Goal: Obtain resource: Download file/media

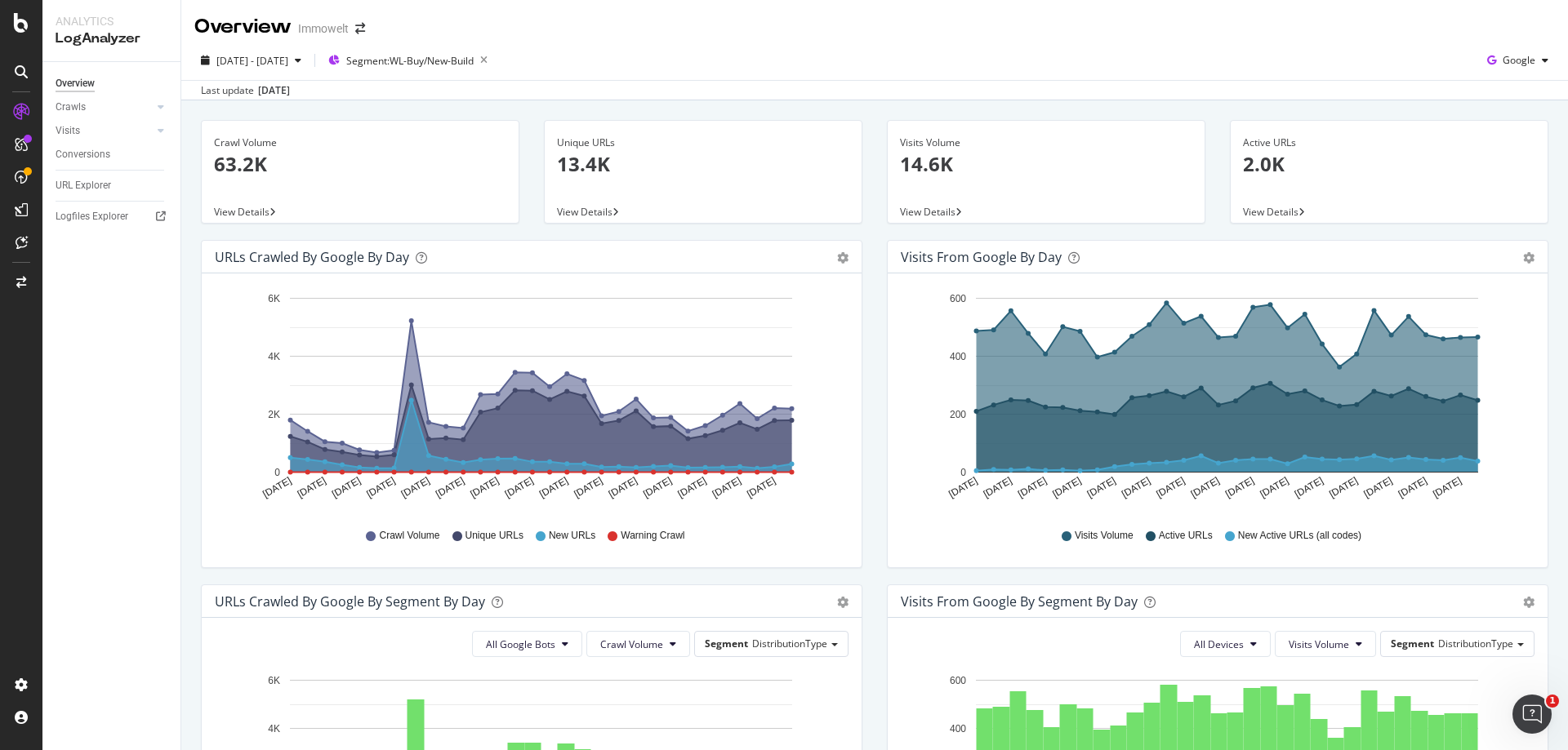
scroll to position [9, 0]
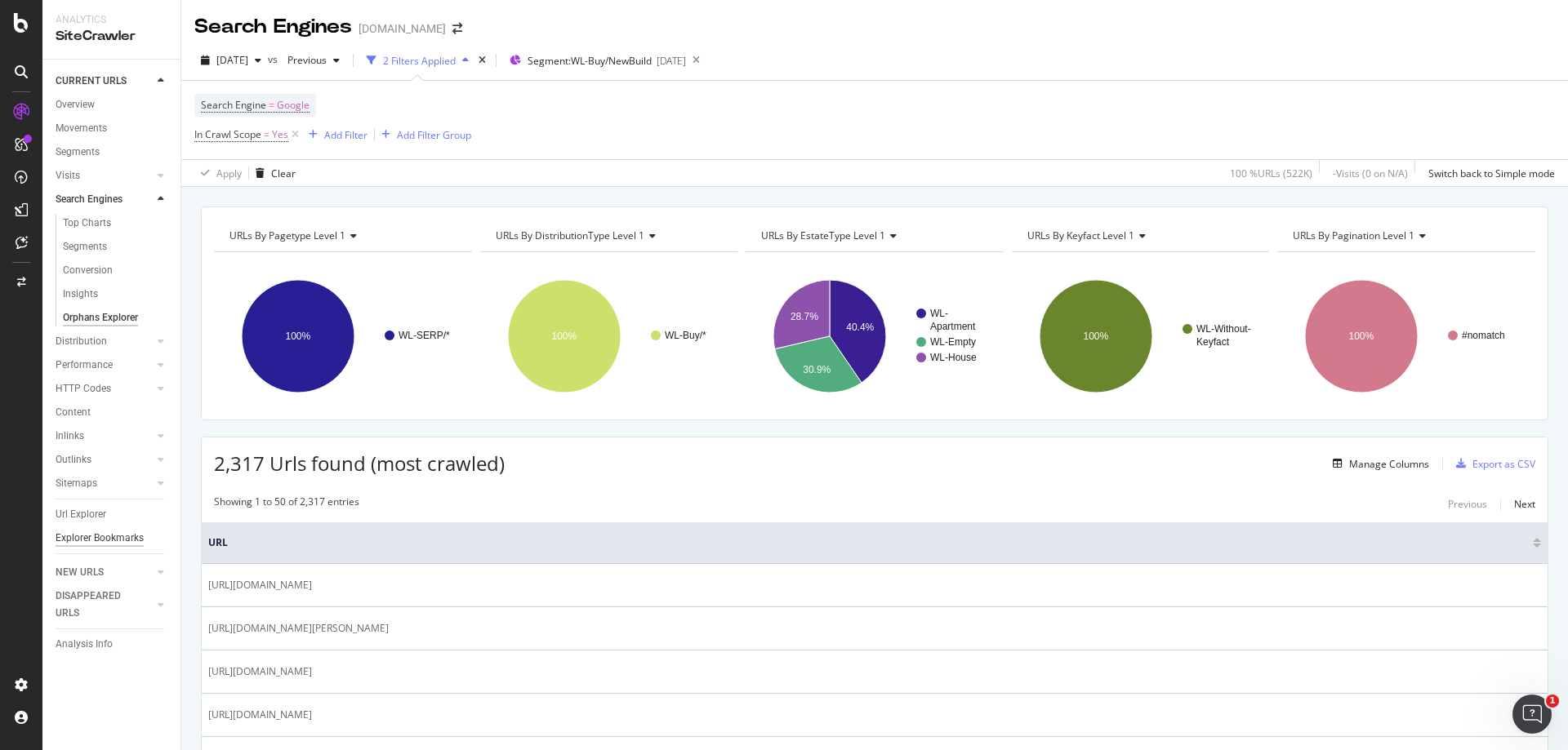
click at [128, 543] on div "Explorer Bookmarks" at bounding box center [100, 538] width 88 height 17
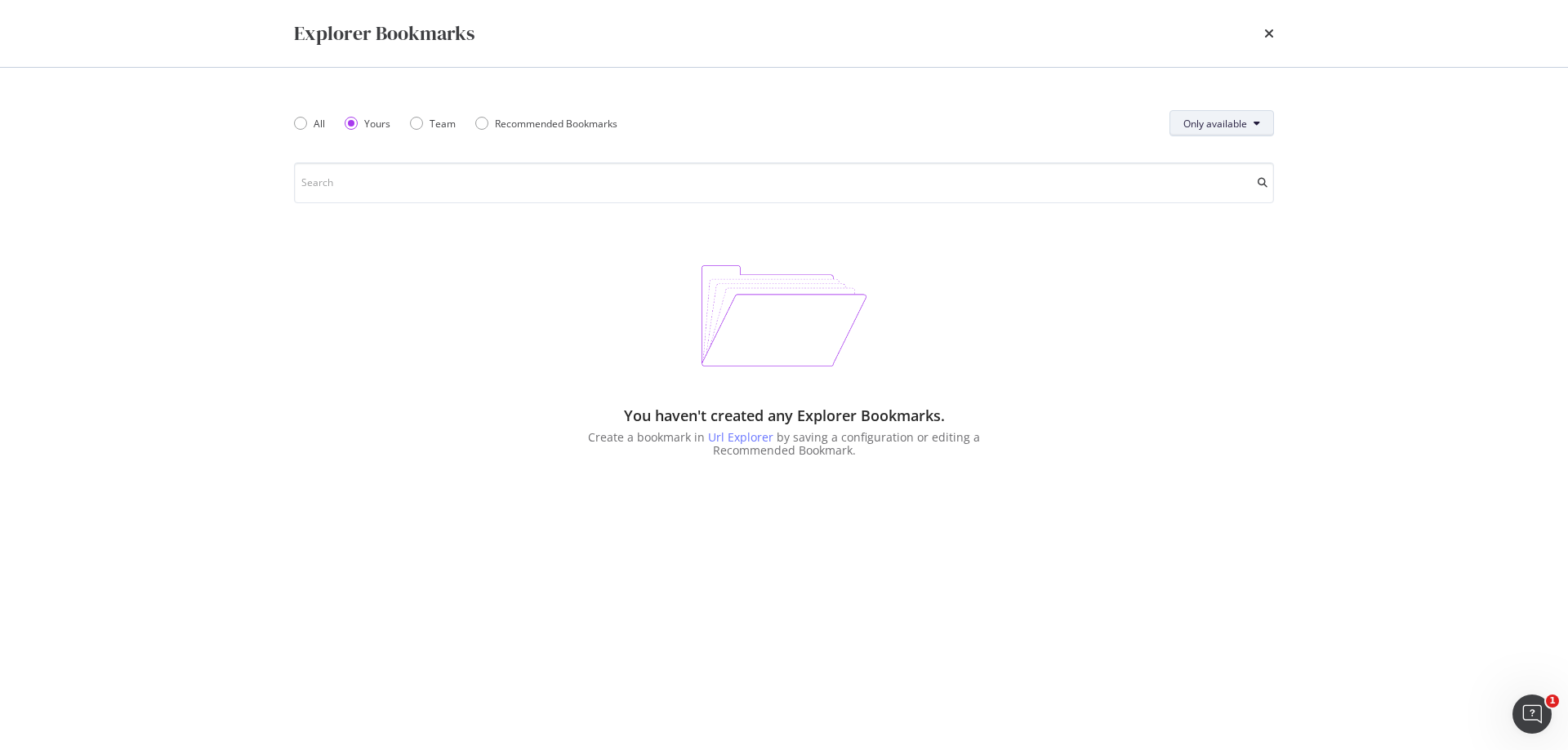
click at [1245, 119] on span "Only available" at bounding box center [1215, 123] width 64 height 14
click at [1234, 144] on div "All" at bounding box center [1216, 156] width 91 height 23
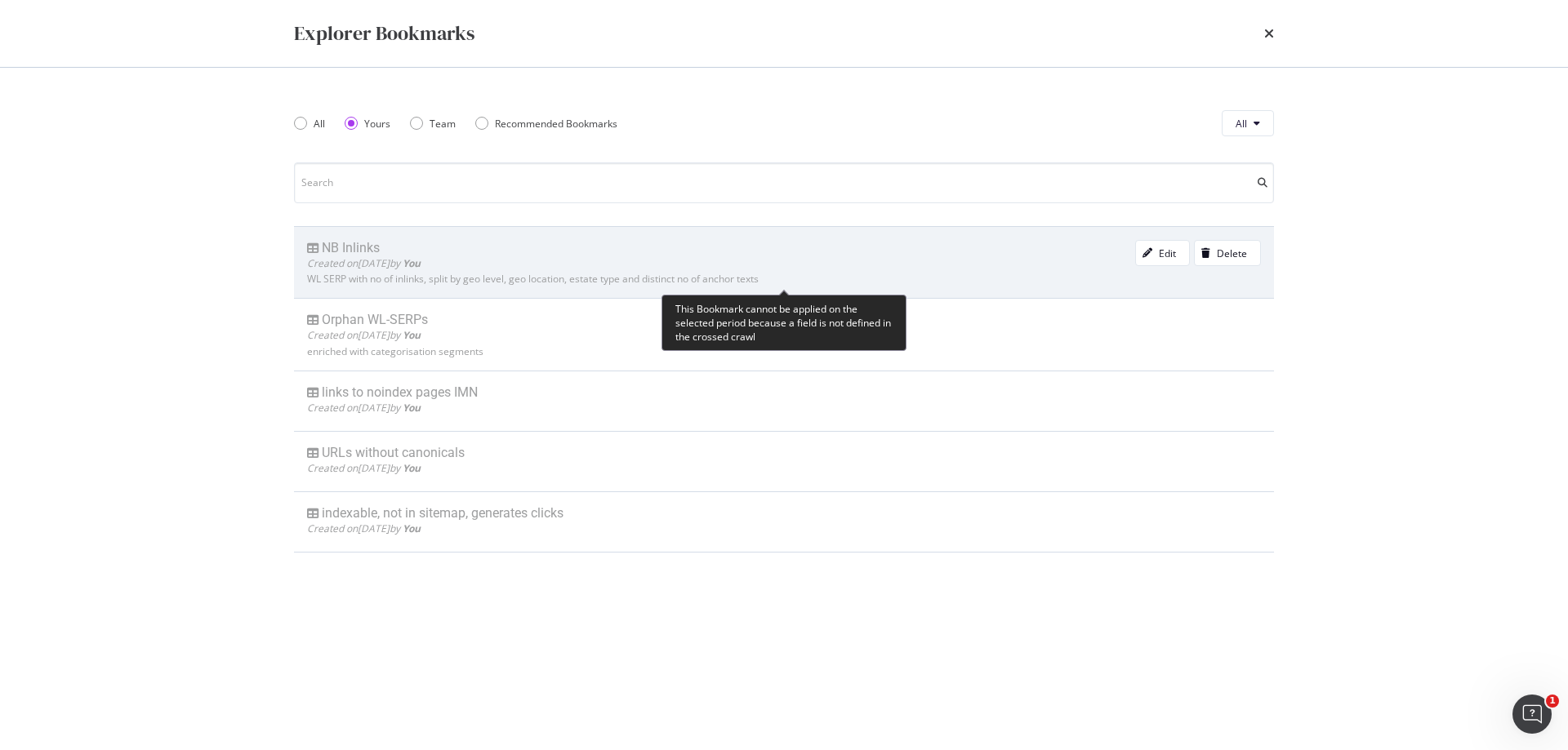
click at [365, 254] on div "NB Inlinks" at bounding box center [350, 248] width 58 height 16
click at [339, 244] on div "NB Inlinks" at bounding box center [350, 248] width 58 height 16
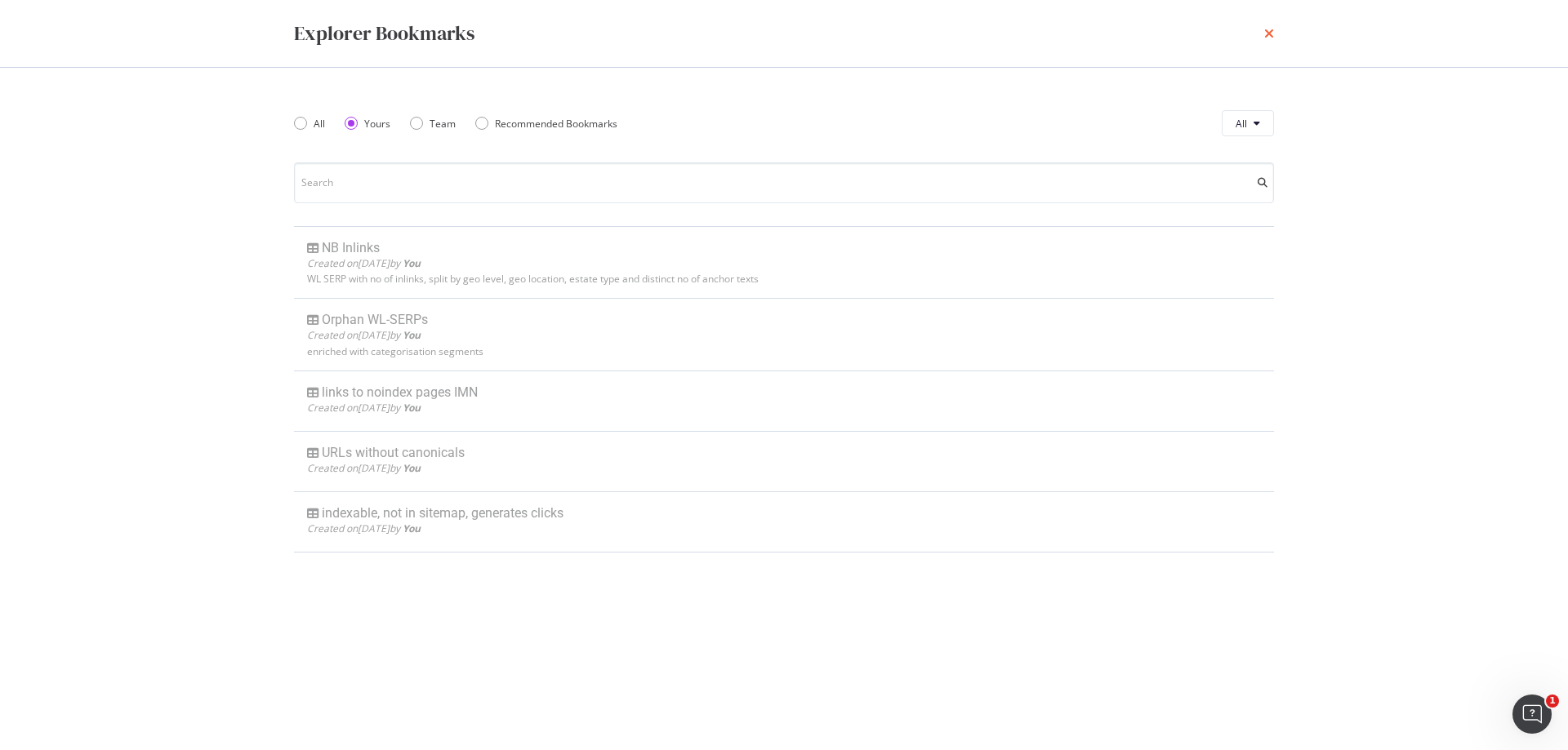
click at [1270, 32] on icon "times" at bounding box center [1269, 33] width 10 height 14
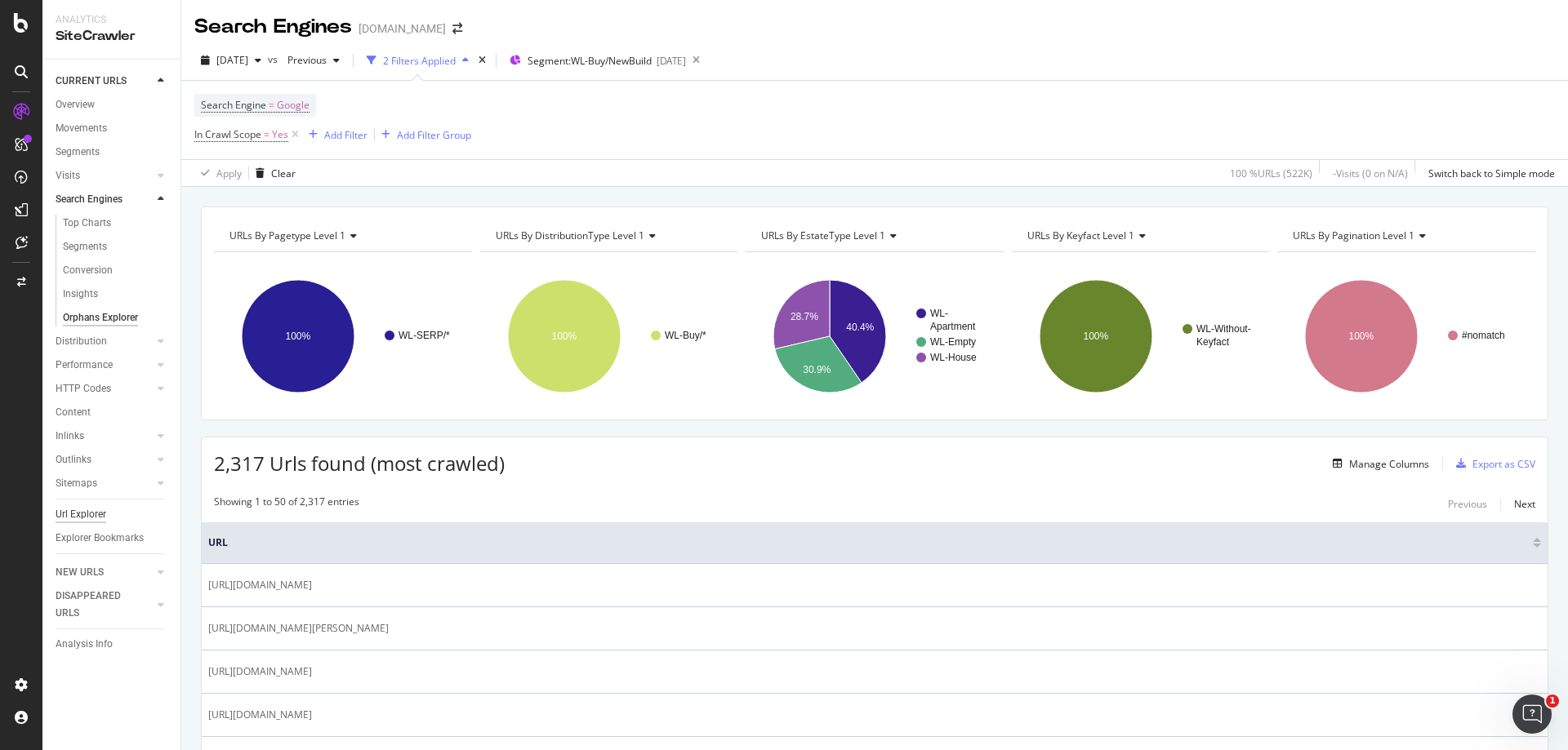
click at [89, 520] on div "Url Explorer" at bounding box center [81, 514] width 50 height 17
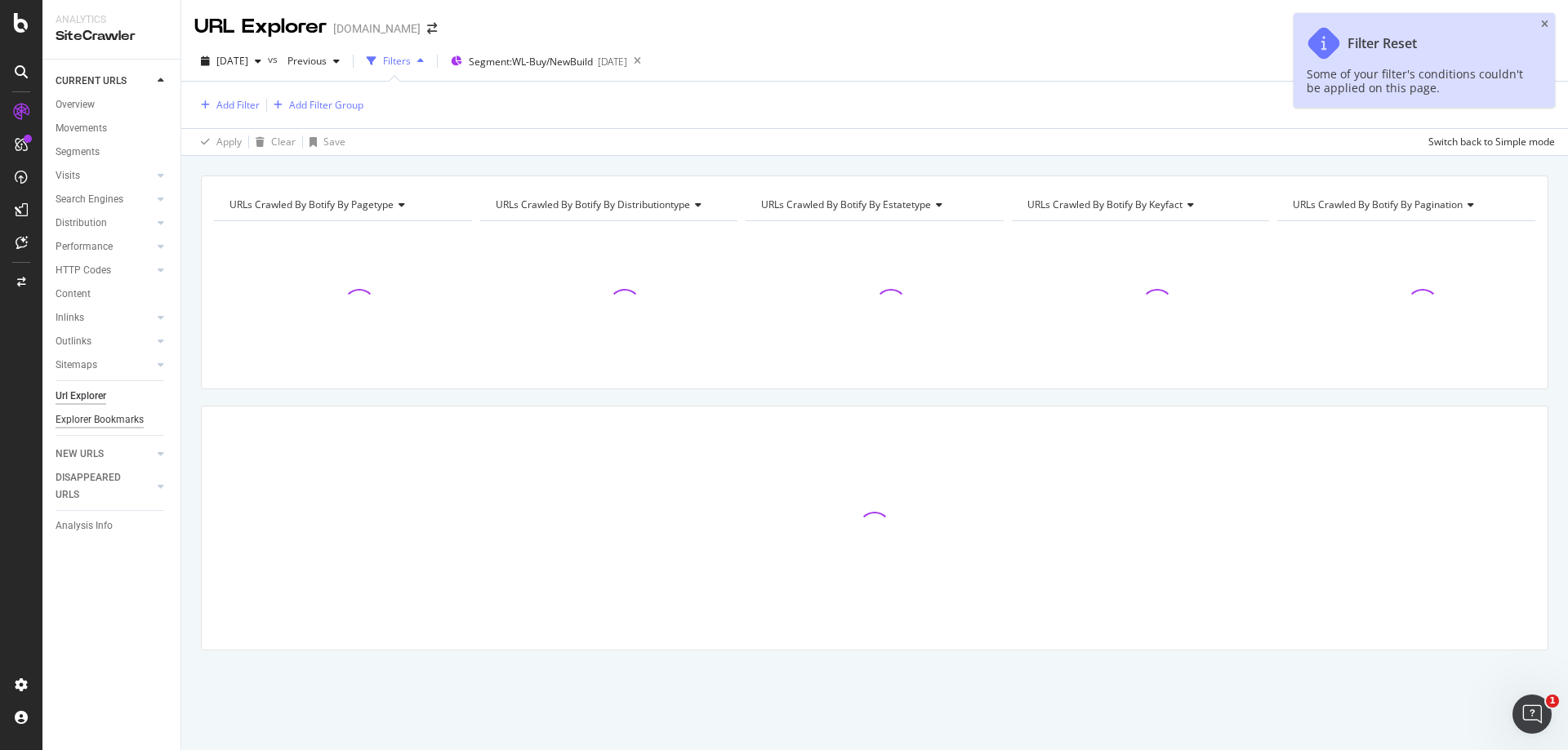
click at [122, 422] on div "Explorer Bookmarks" at bounding box center [100, 420] width 88 height 17
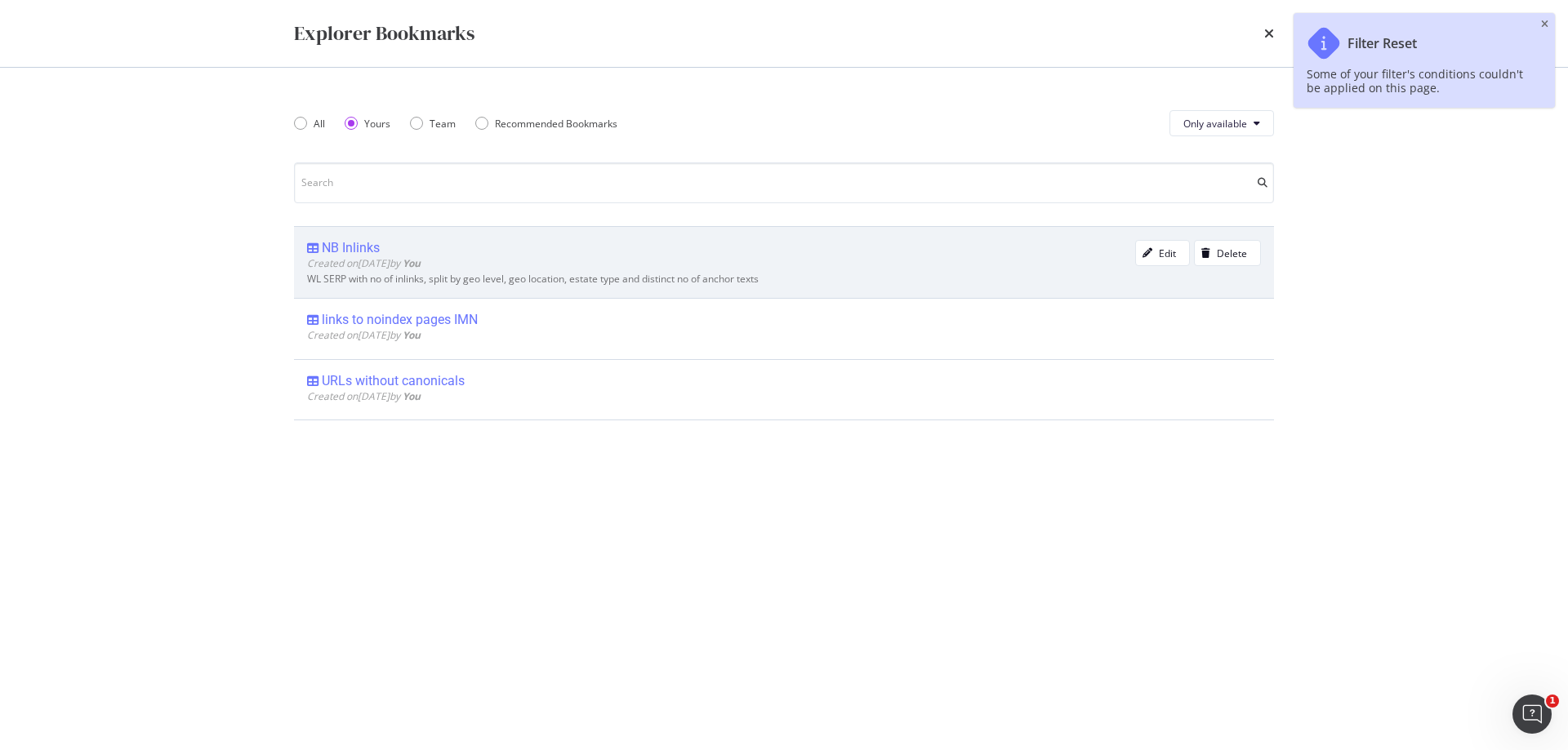
click at [361, 257] on span "Created on 2025 Oct 1st by You" at bounding box center [364, 263] width 113 height 14
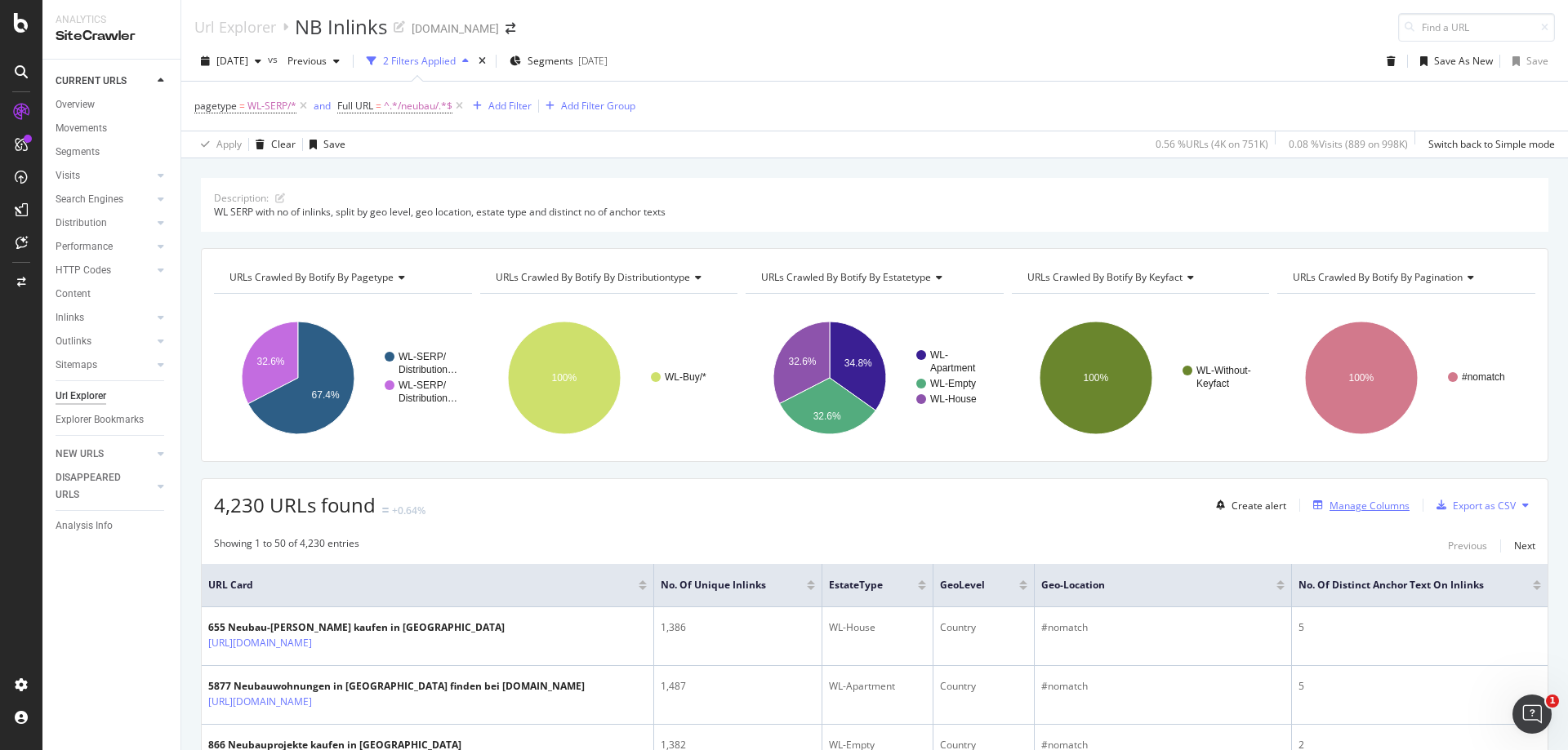
click at [1378, 505] on div "Manage Columns" at bounding box center [1370, 505] width 80 height 14
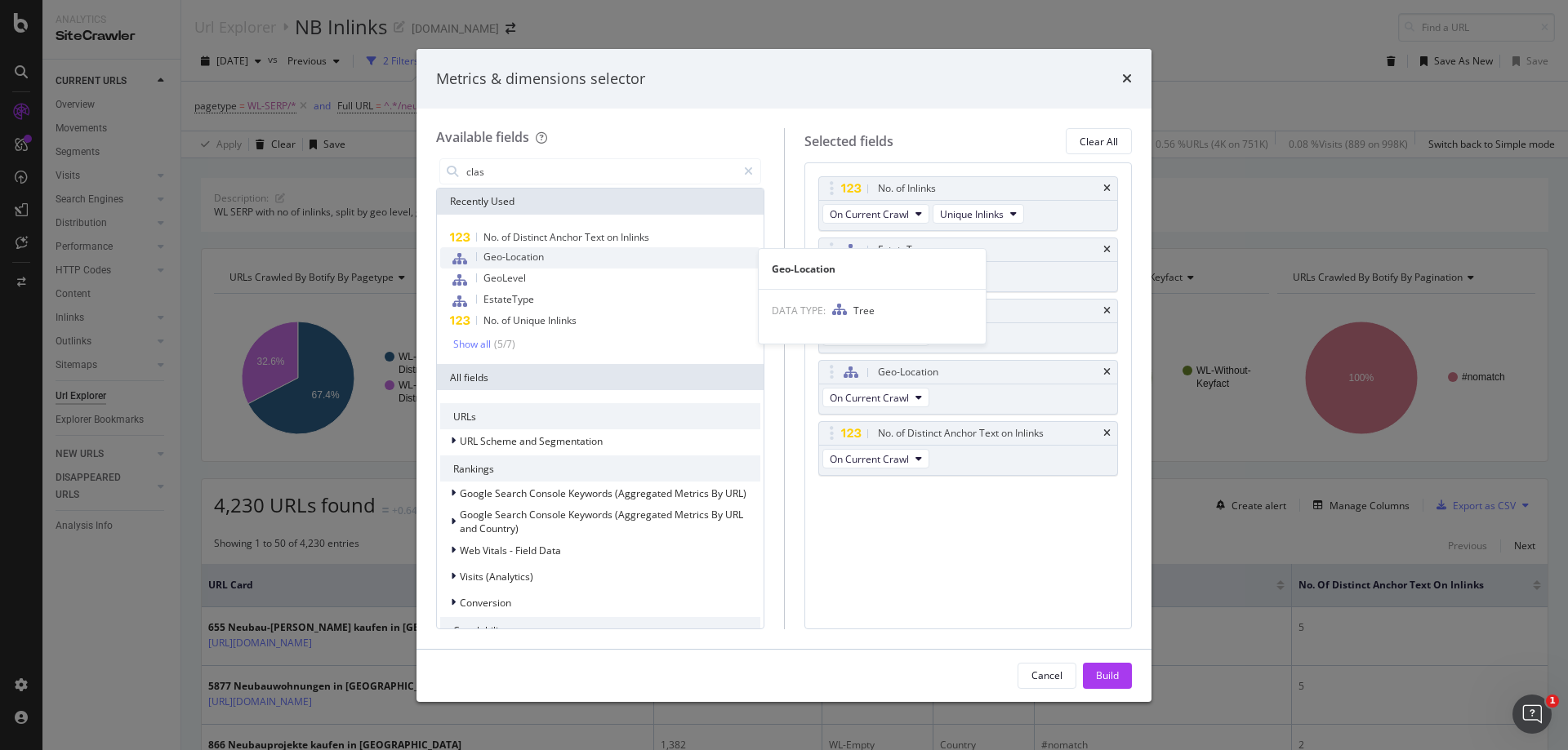
type input "class"
type input "inve"
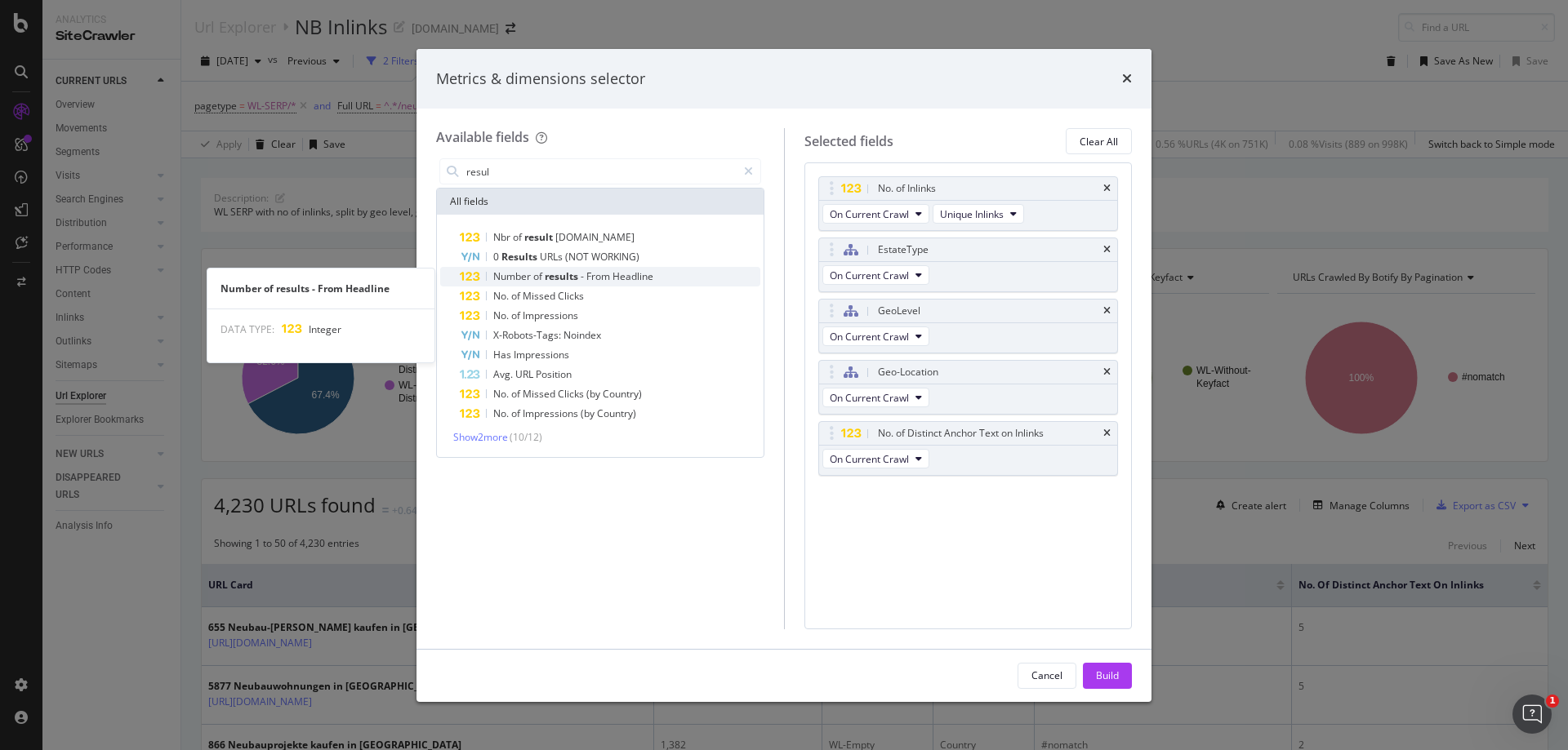
type input "resul"
click at [655, 272] on div "Number of results - From Headline" at bounding box center [611, 277] width 301 height 20
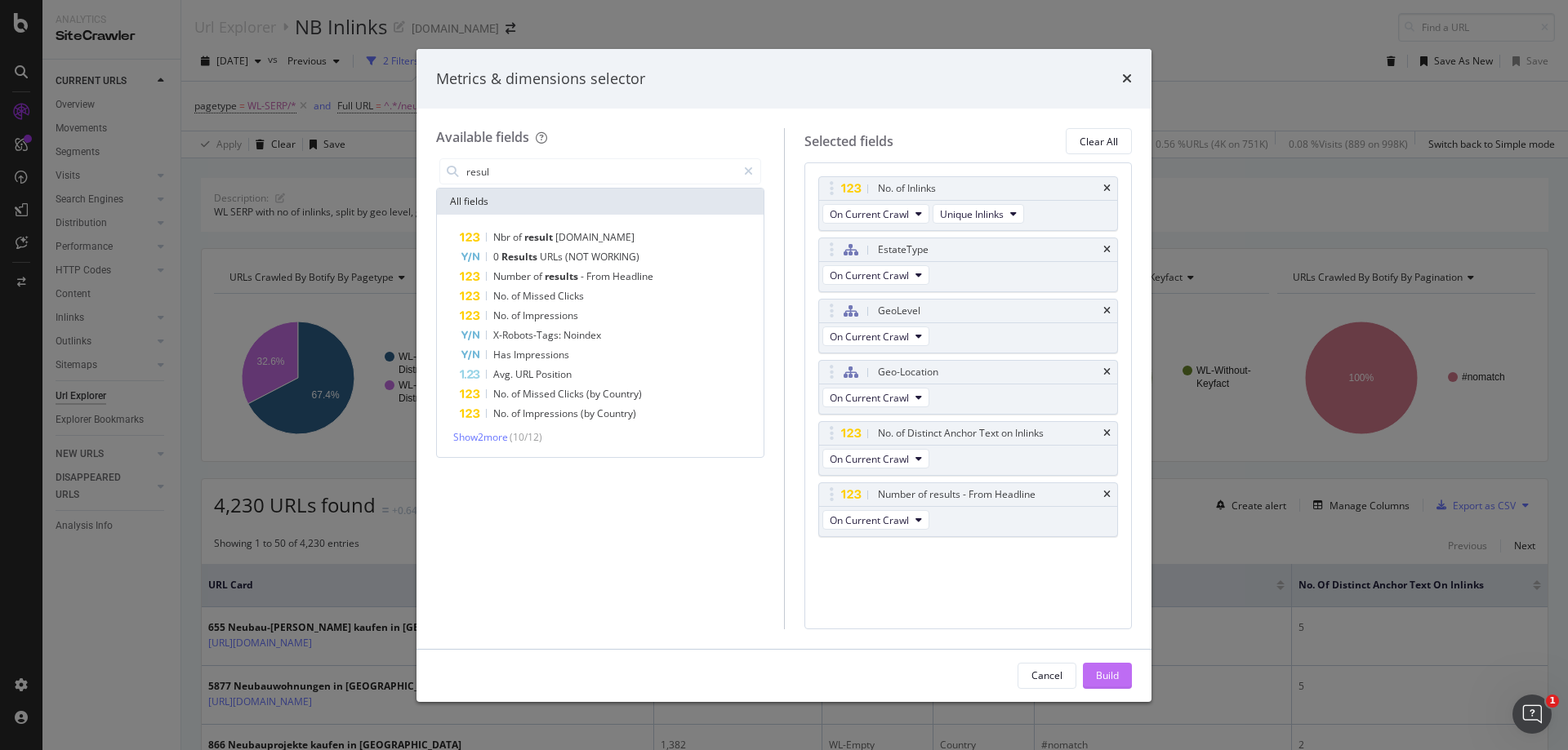
click at [1124, 669] on button "Build" at bounding box center [1108, 675] width 49 height 26
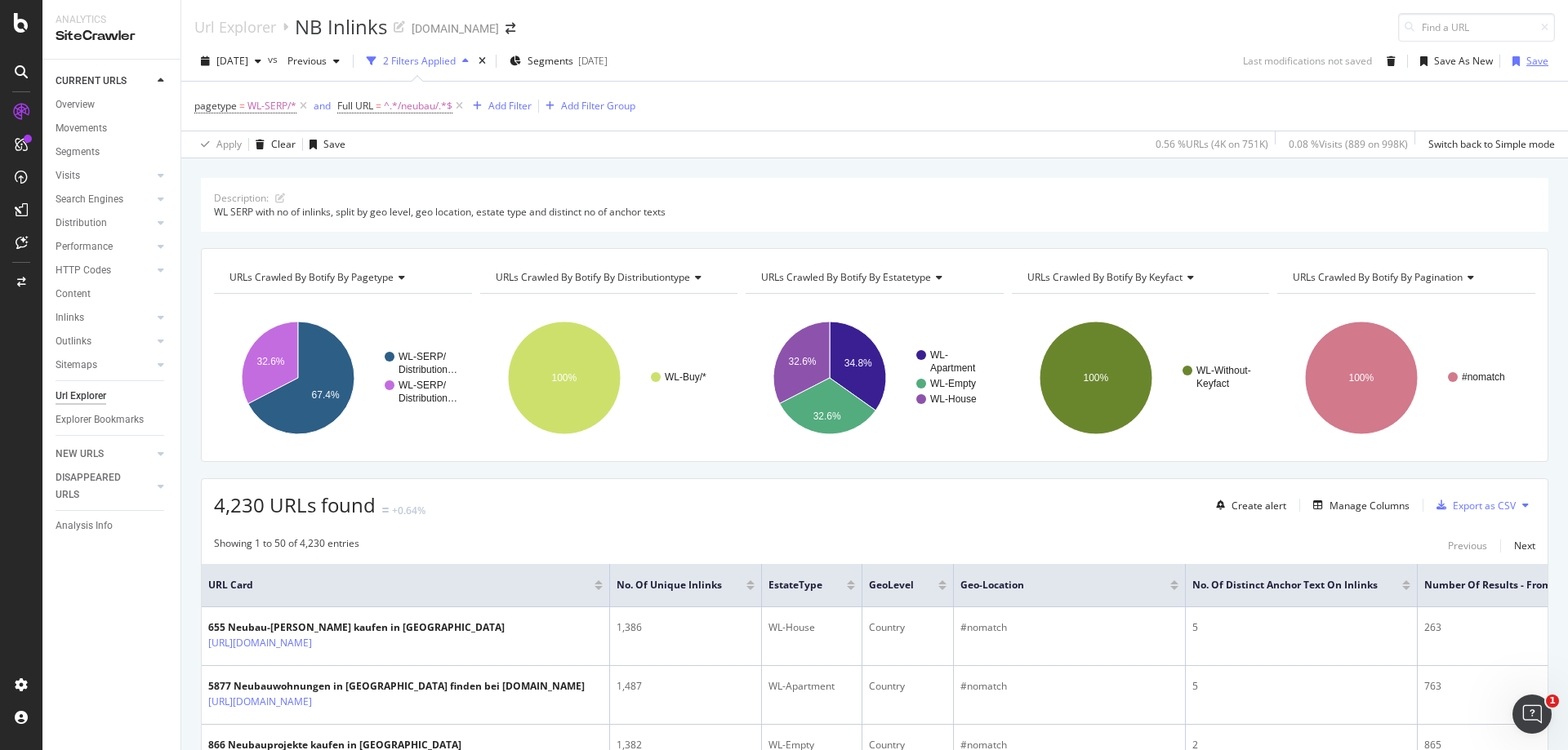
click at [1527, 62] on div "Save" at bounding box center [1537, 60] width 22 height 14
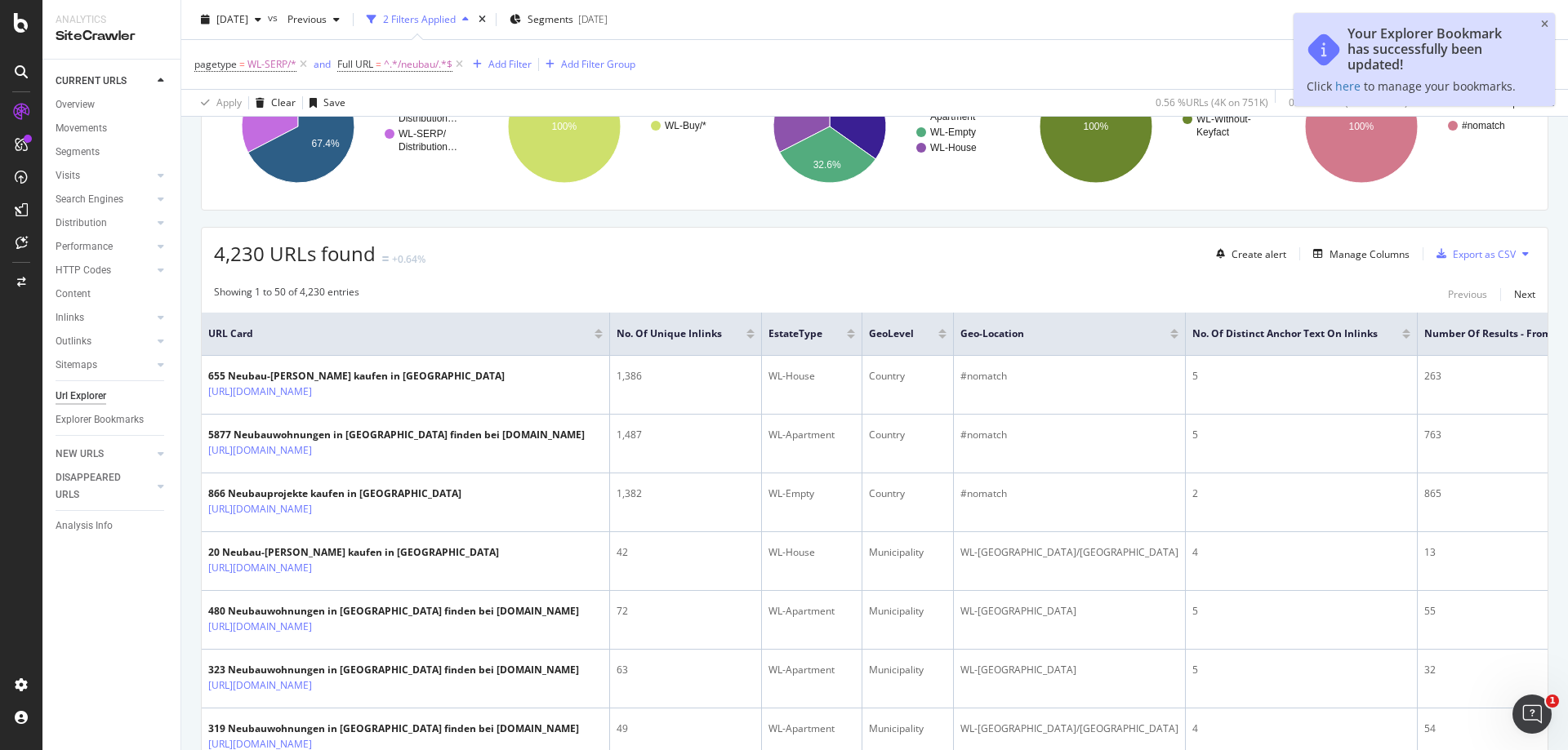
scroll to position [327, 0]
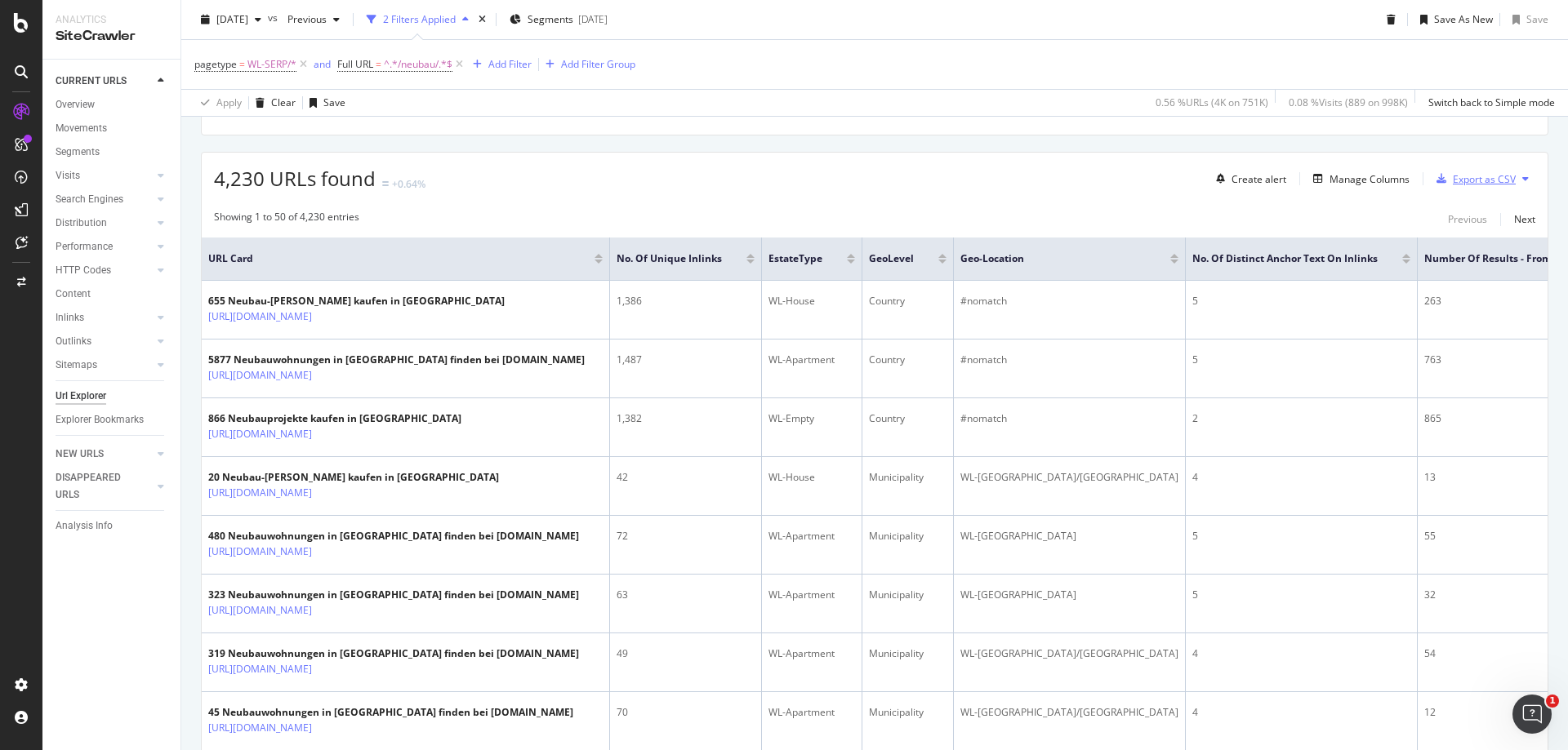
click at [1482, 181] on div "Export as CSV" at bounding box center [1484, 178] width 63 height 14
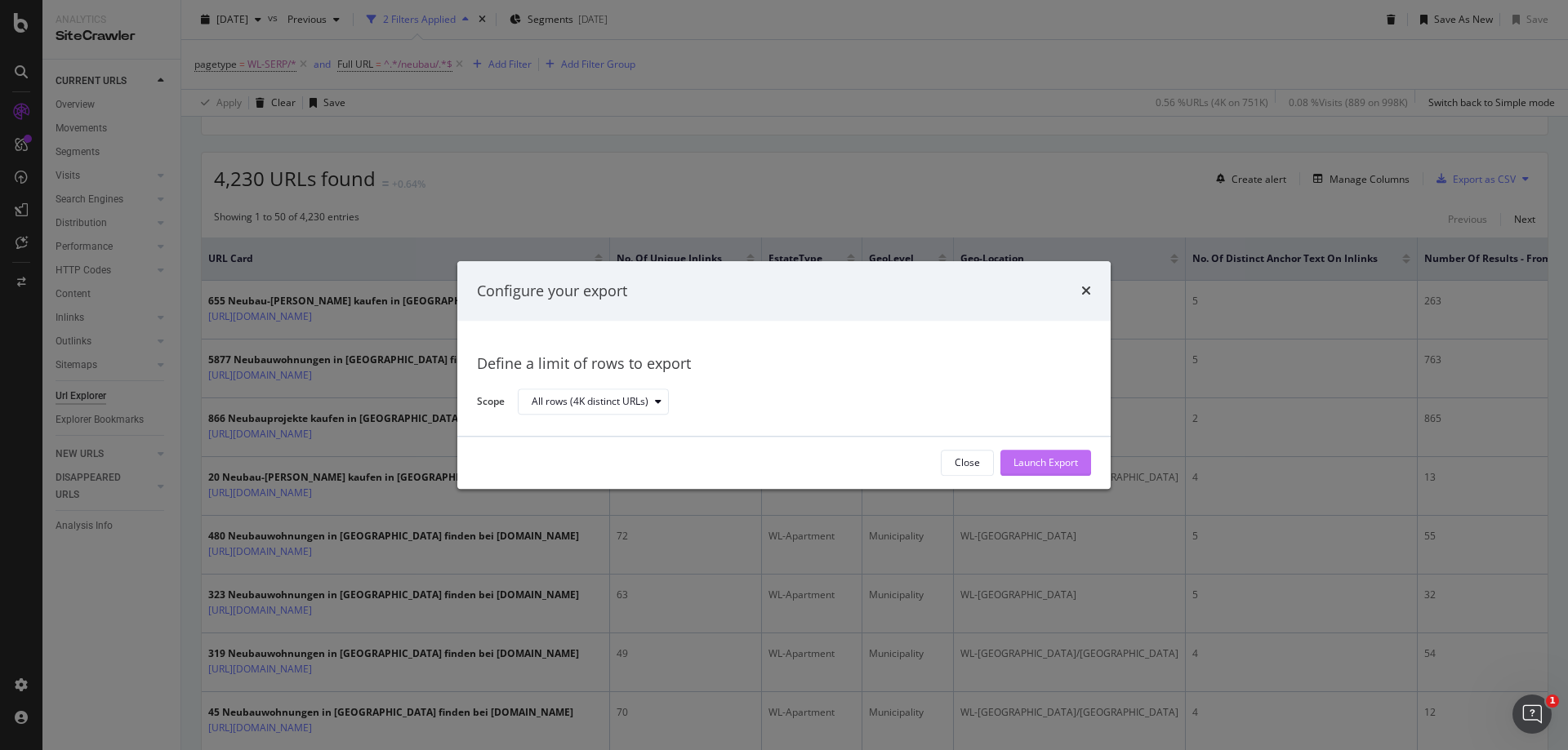
click at [1067, 456] on div "Launch Export" at bounding box center [1047, 463] width 65 height 14
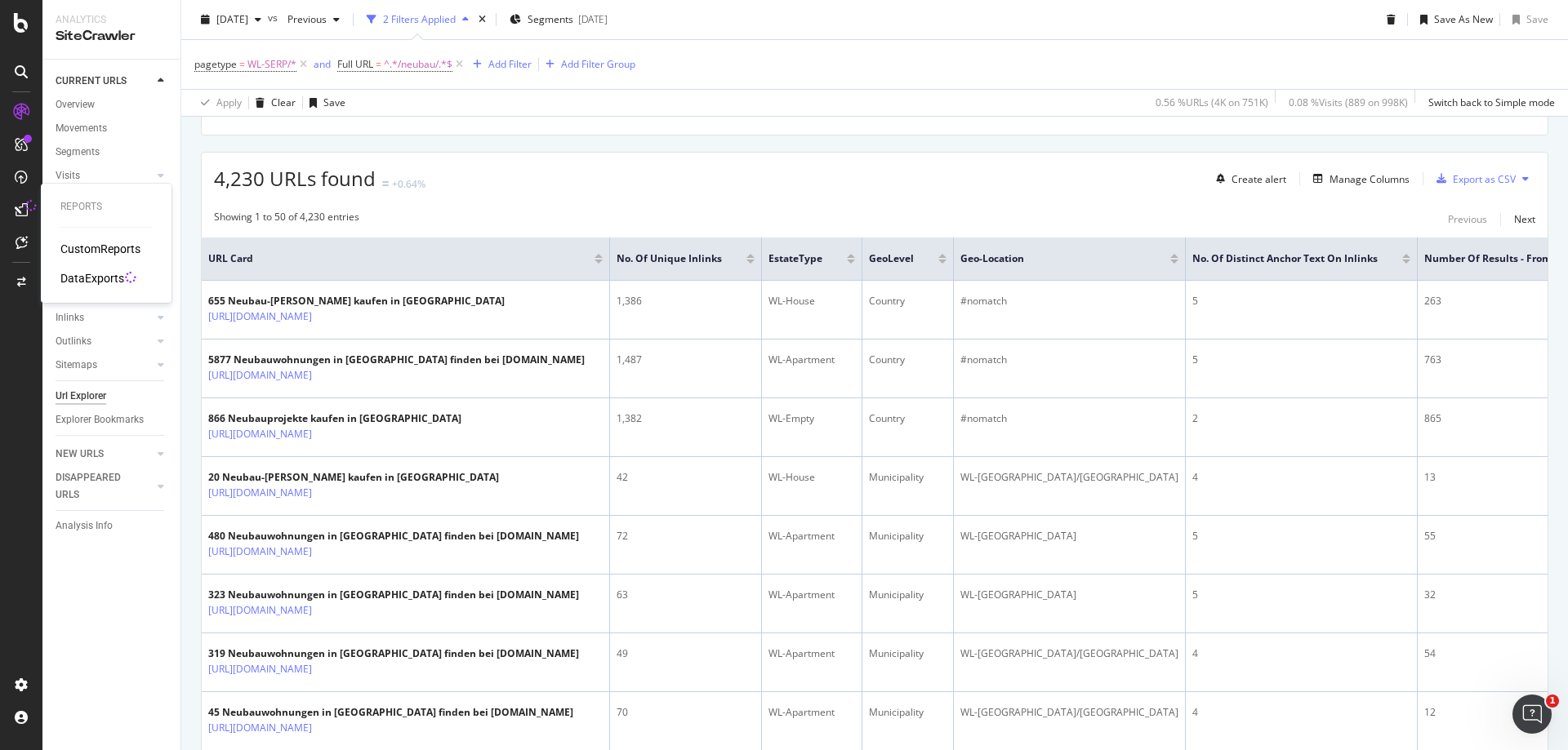
click at [86, 275] on div "DataExports" at bounding box center [92, 278] width 64 height 16
